Goal: Task Accomplishment & Management: Use online tool/utility

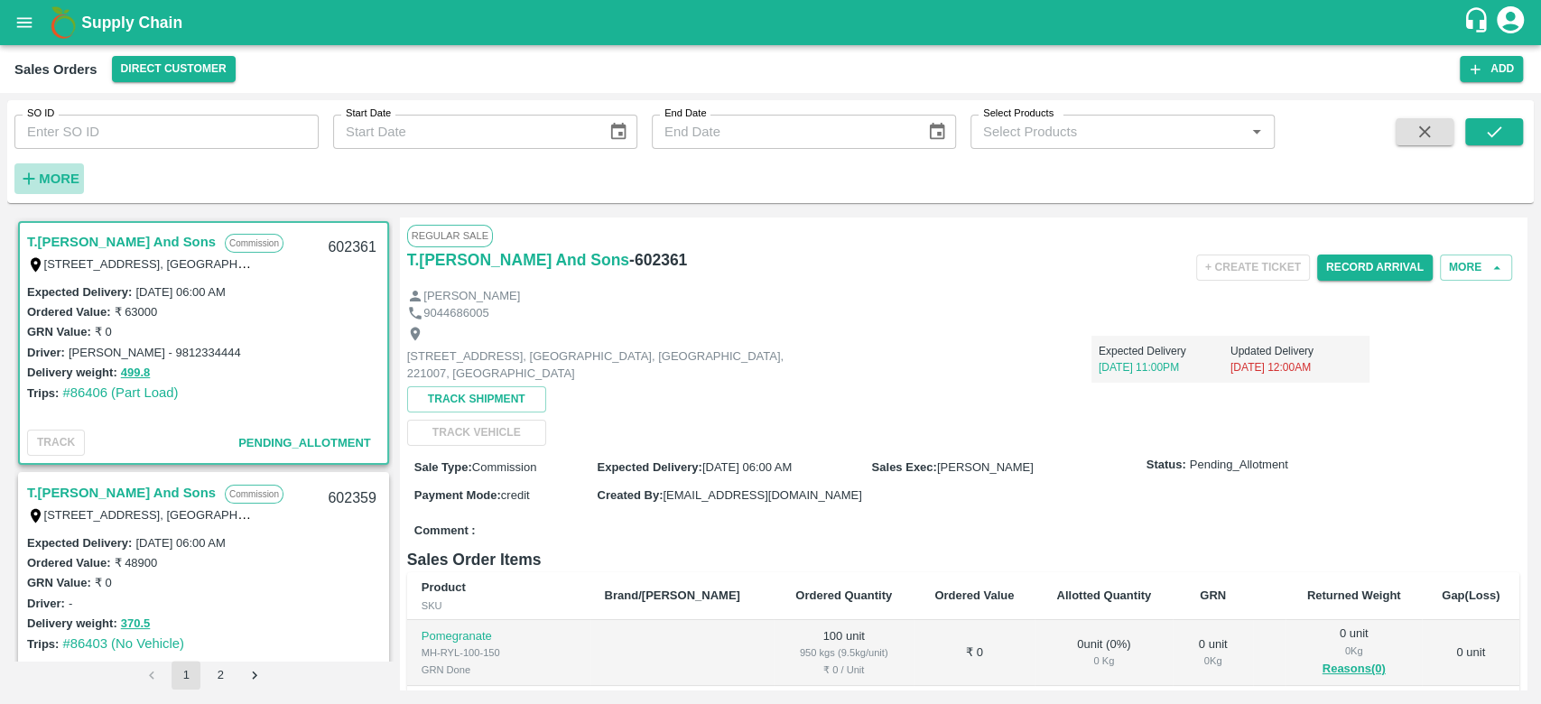
click at [43, 177] on strong "More" at bounding box center [59, 179] width 41 height 14
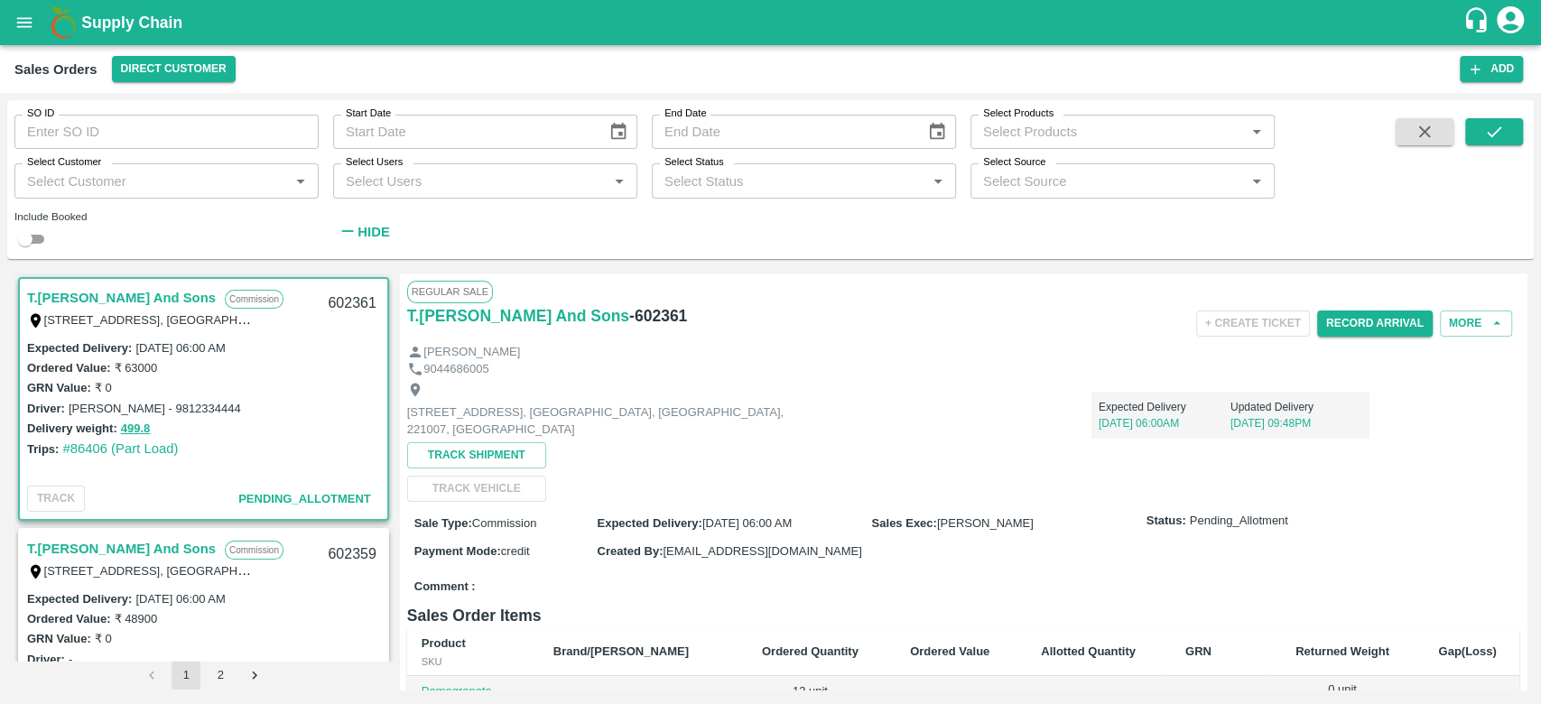
click at [106, 194] on div "Select Customer   *" at bounding box center [166, 180] width 304 height 34
type input "INIYA"
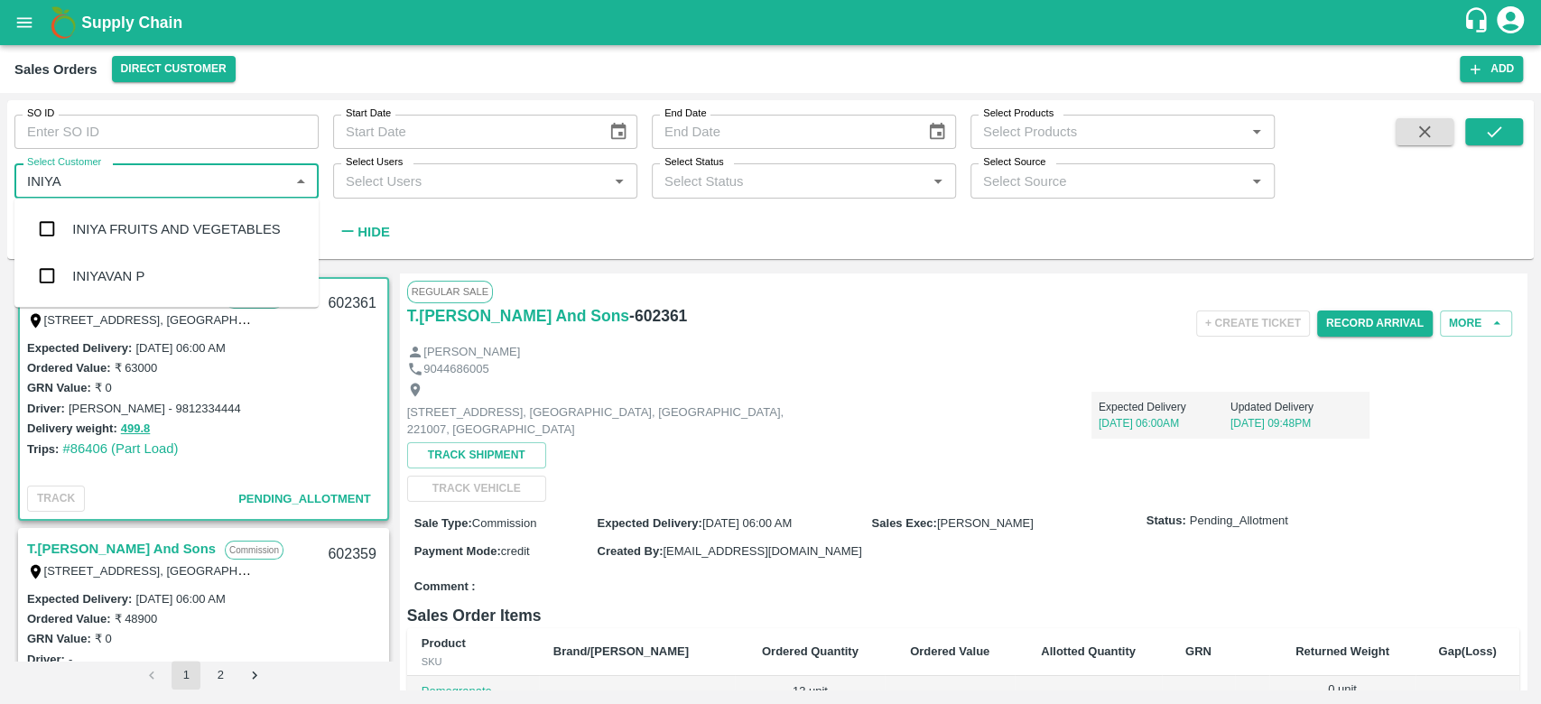
click at [42, 231] on input "checkbox" at bounding box center [47, 229] width 36 height 36
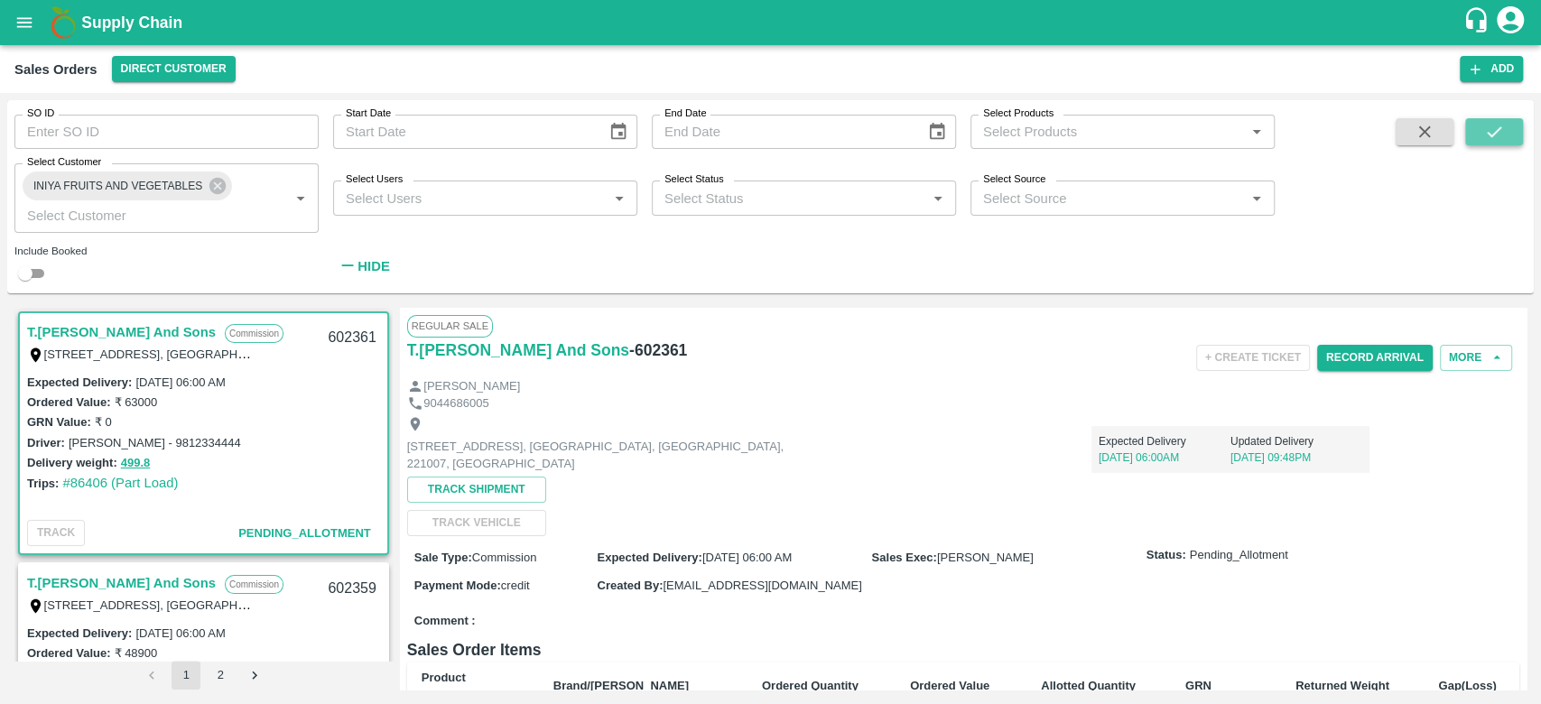
click at [1487, 132] on icon "submit" at bounding box center [1494, 132] width 20 height 20
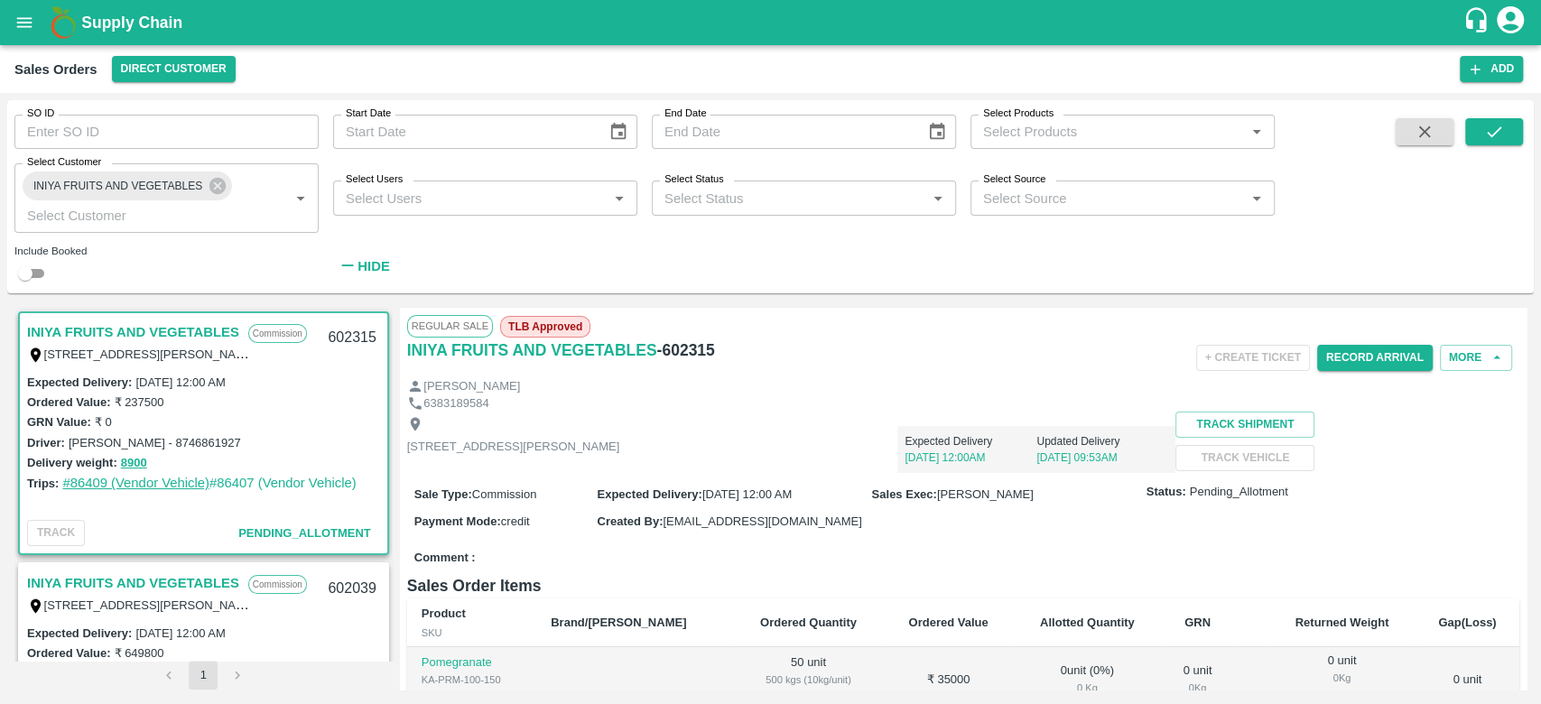
click at [116, 483] on link "#86409 (Vendor Vehicle)" at bounding box center [135, 483] width 147 height 14
click at [309, 482] on link "#86407 (Vendor Vehicle)" at bounding box center [282, 483] width 147 height 14
